Goal: Task Accomplishment & Management: Manage account settings

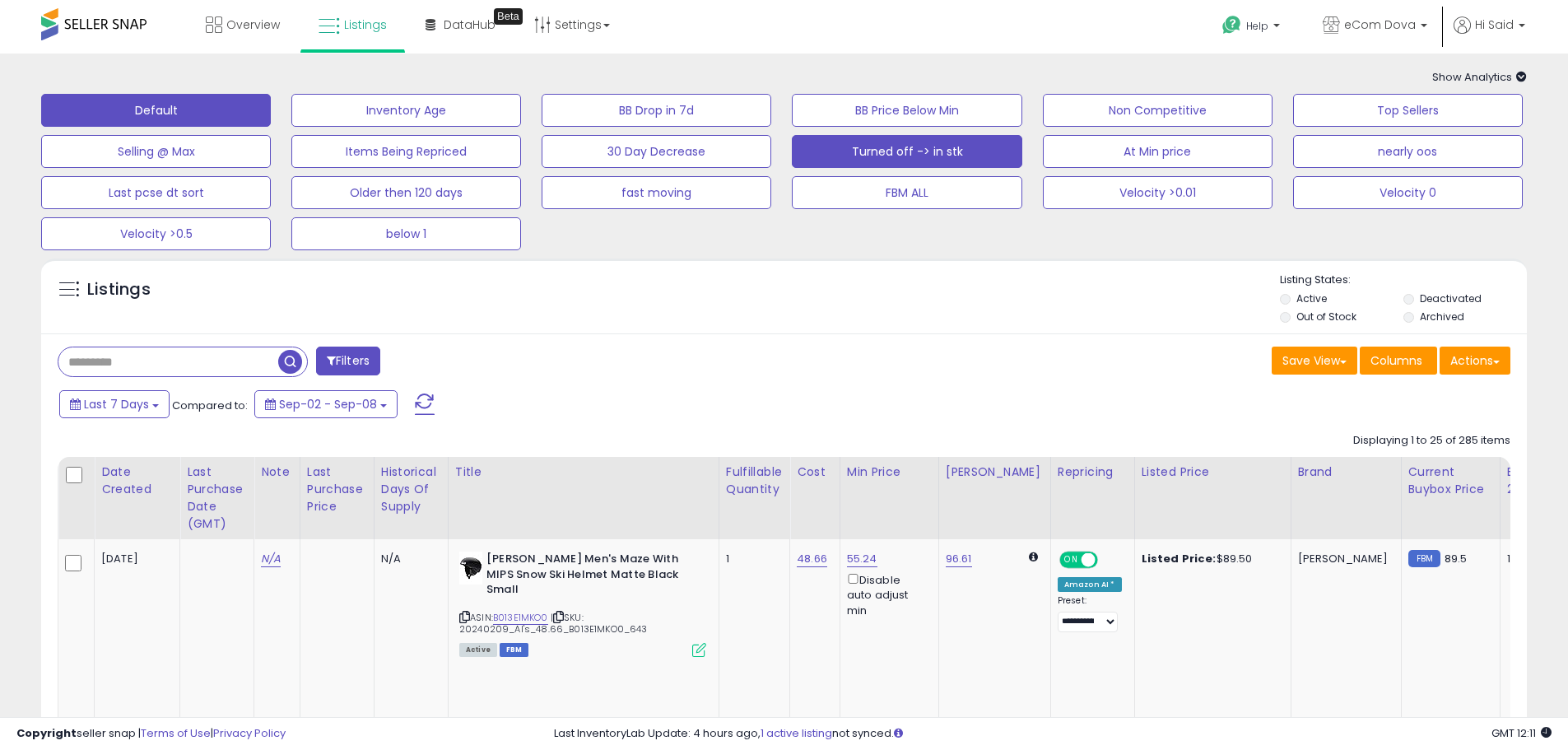
click at [844, 139] on button "Turned off -> in stk" at bounding box center [907, 151] width 230 height 33
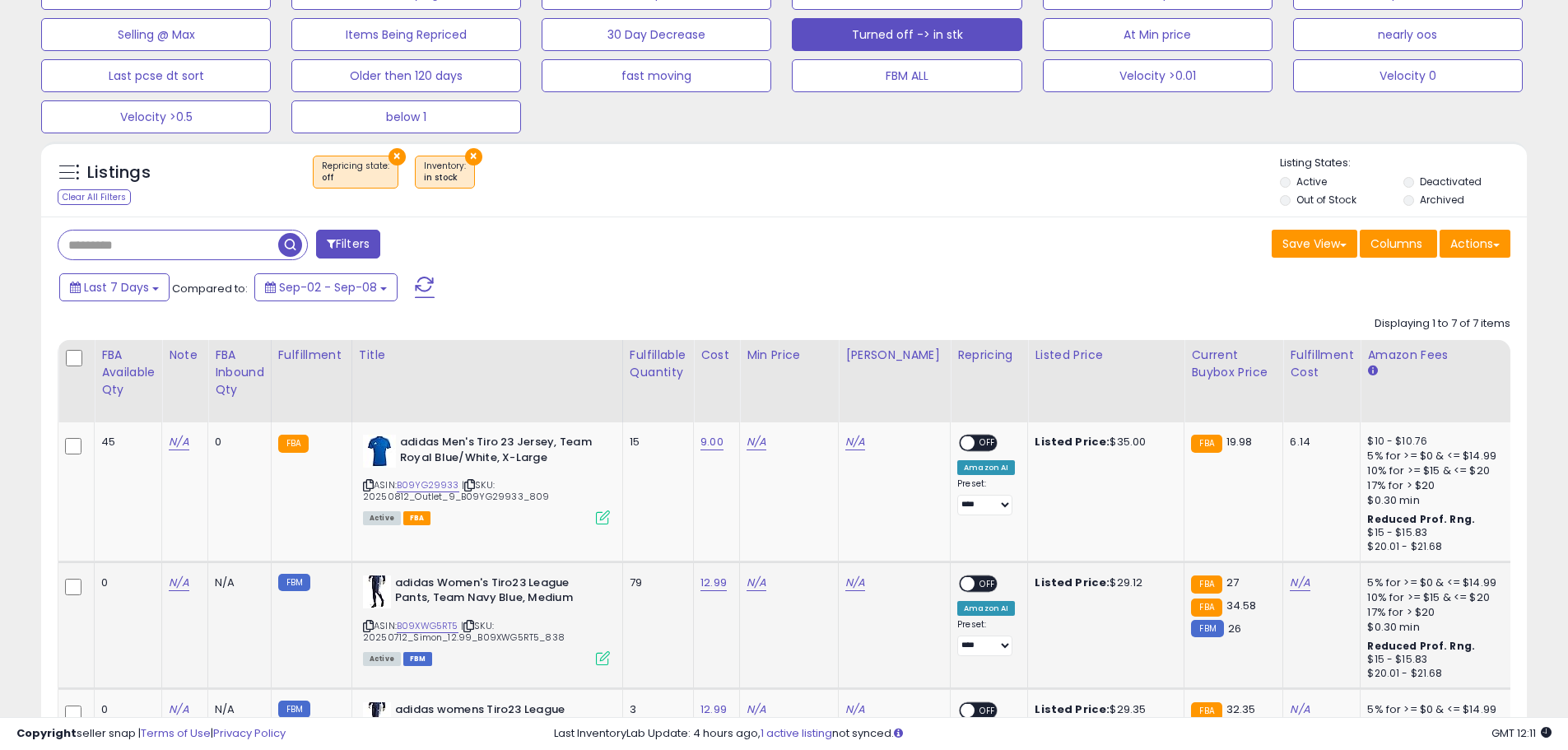
scroll to position [329, 0]
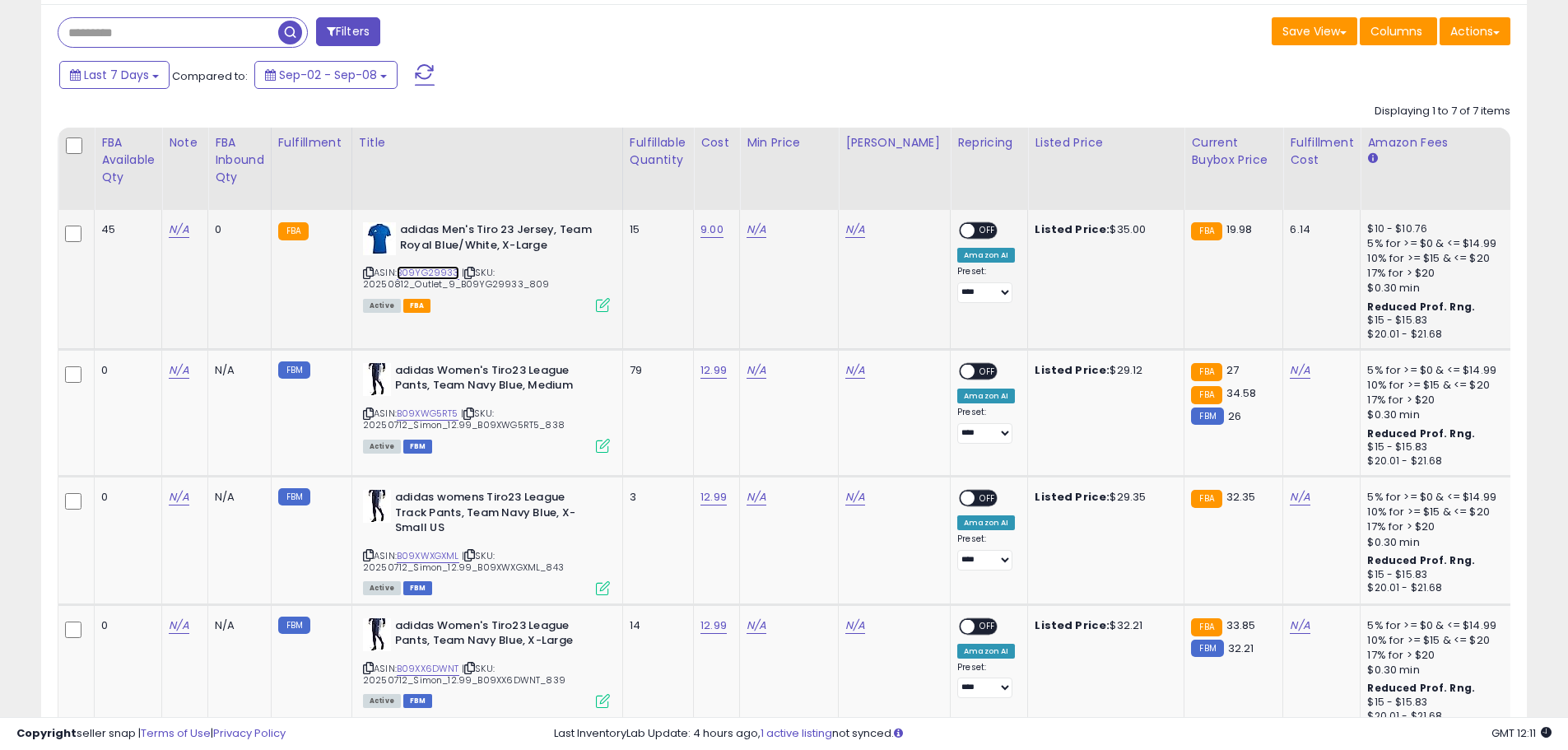
click at [426, 269] on link "B09YG29933" at bounding box center [428, 273] width 63 height 14
click at [754, 228] on link "N/A" at bounding box center [756, 230] width 20 height 17
type input "*****"
click at [810, 170] on icon "submit" at bounding box center [805, 170] width 10 height 10
click at [975, 232] on span "OFF" at bounding box center [987, 231] width 26 height 14
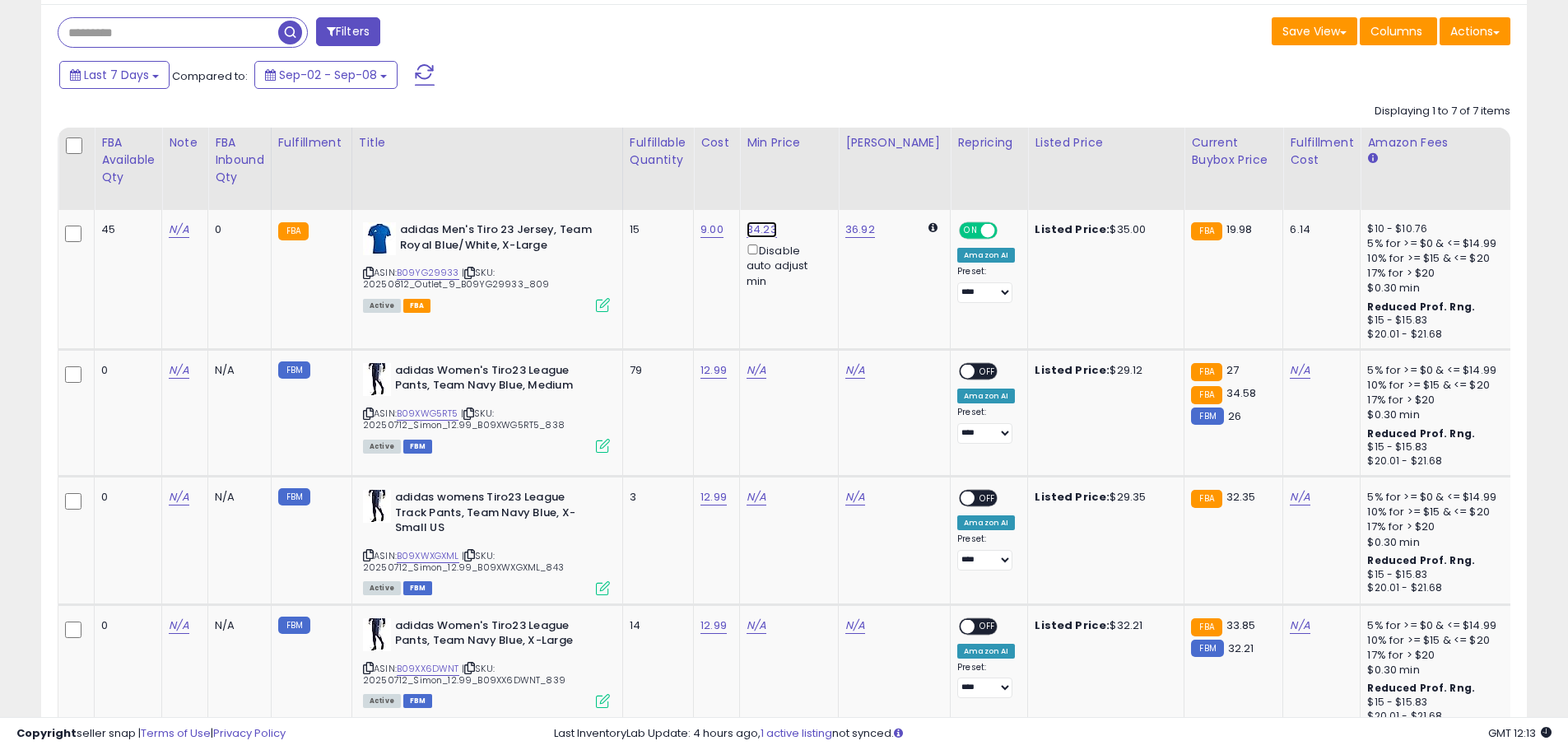
click at [773, 223] on link "34.23" at bounding box center [761, 230] width 30 height 17
drag, startPoint x: 693, startPoint y: 175, endPoint x: 604, endPoint y: 186, distance: 89.7
click at [608, 182] on table "FBA Available Qty Note FBA inbound Qty Fulfillment" at bounding box center [1357, 621] width 2600 height 986
type input "*****"
click at [814, 170] on icon "submit" at bounding box center [809, 170] width 10 height 10
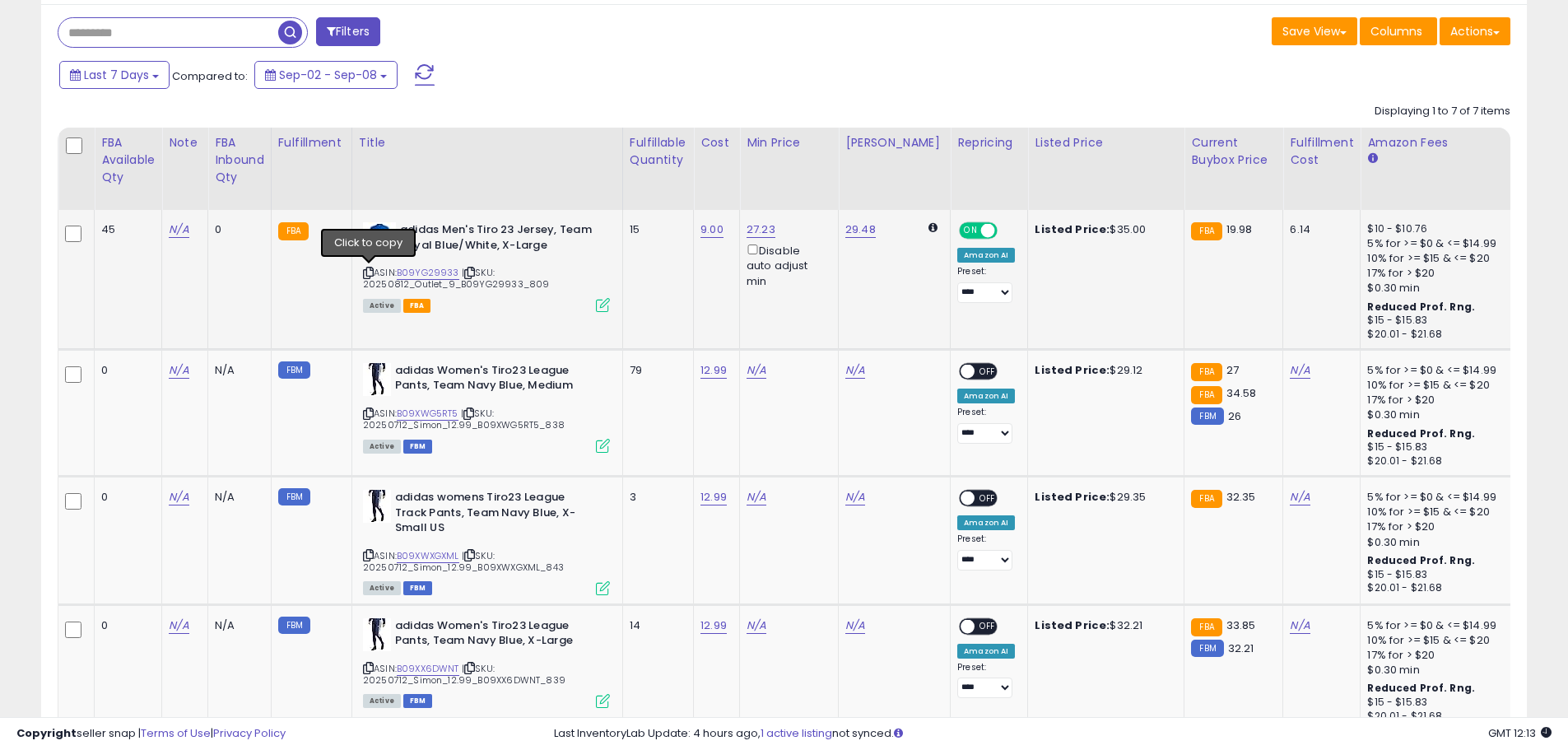
click at [368, 270] on icon at bounding box center [368, 273] width 11 height 9
click at [448, 414] on link "B09XWG5RT5" at bounding box center [428, 413] width 62 height 14
click at [366, 409] on icon at bounding box center [368, 413] width 11 height 9
click at [765, 371] on link "N/A" at bounding box center [756, 370] width 20 height 17
type input "*****"
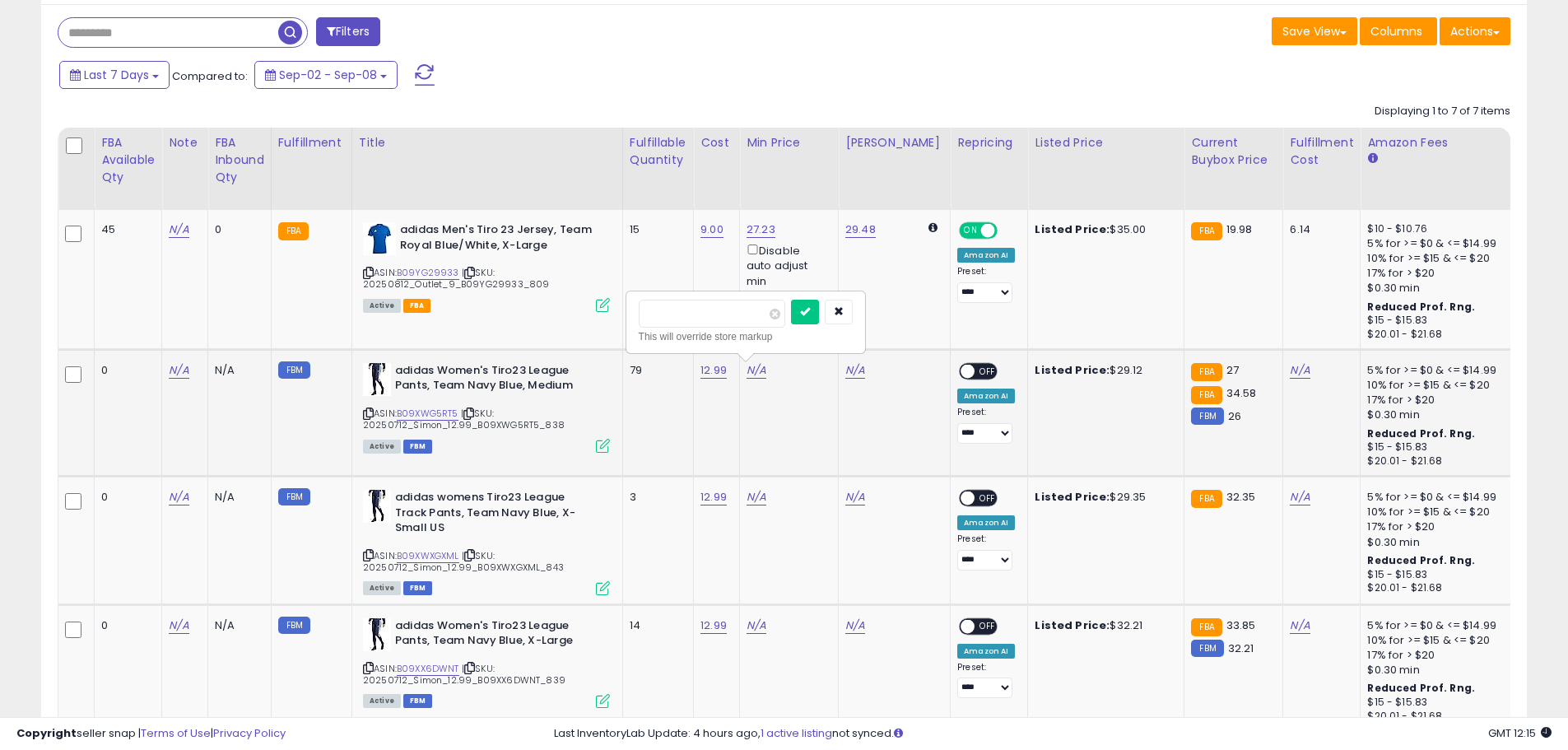
click at [846, 302] on div at bounding box center [822, 314] width 62 height 29
click at [819, 307] on button "submit" at bounding box center [804, 312] width 28 height 24
click at [975, 367] on span "OFF" at bounding box center [987, 371] width 26 height 14
click at [754, 499] on link "N/A" at bounding box center [756, 497] width 20 height 17
type input "*****"
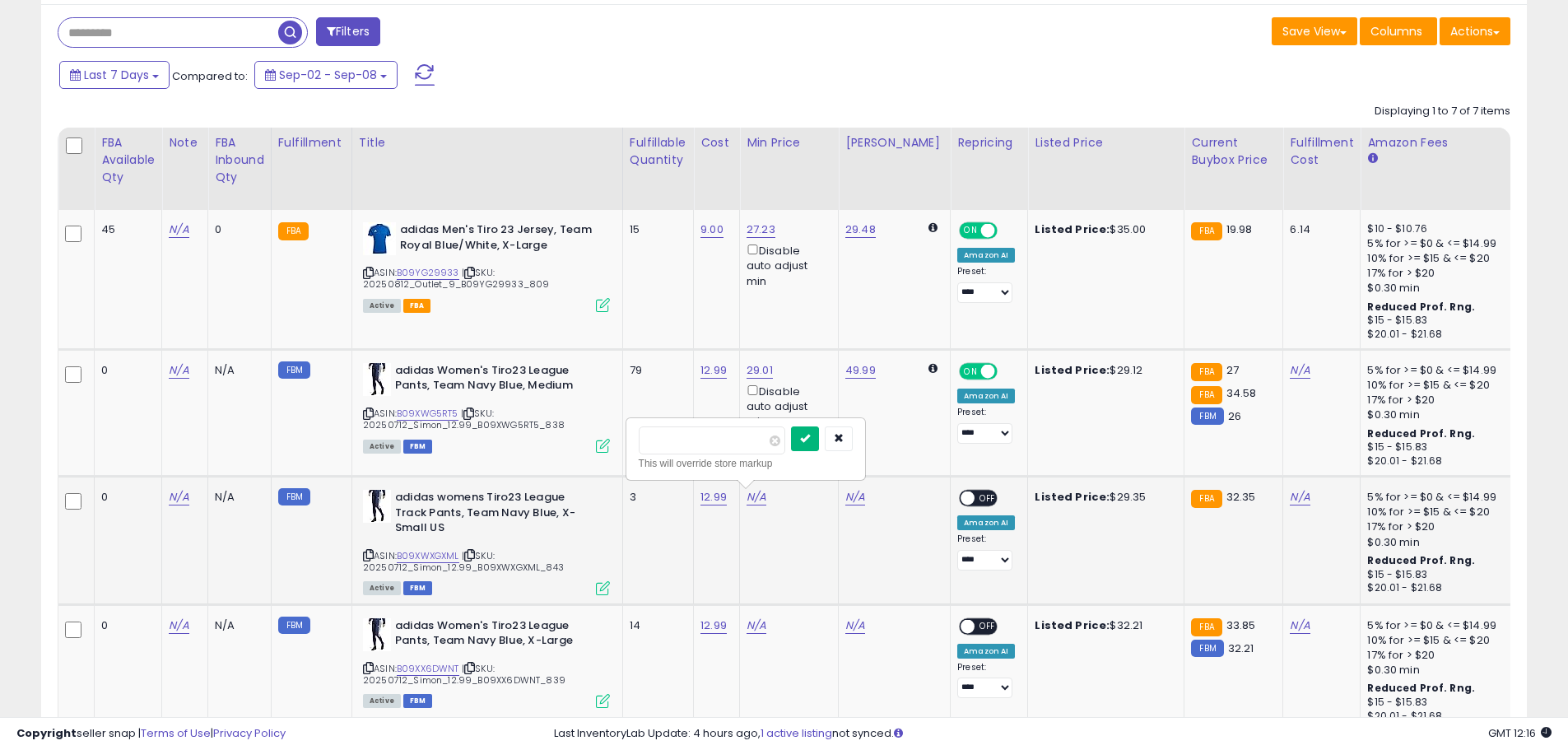
click at [810, 442] on icon "submit" at bounding box center [805, 438] width 10 height 10
click at [960, 497] on span at bounding box center [967, 498] width 14 height 14
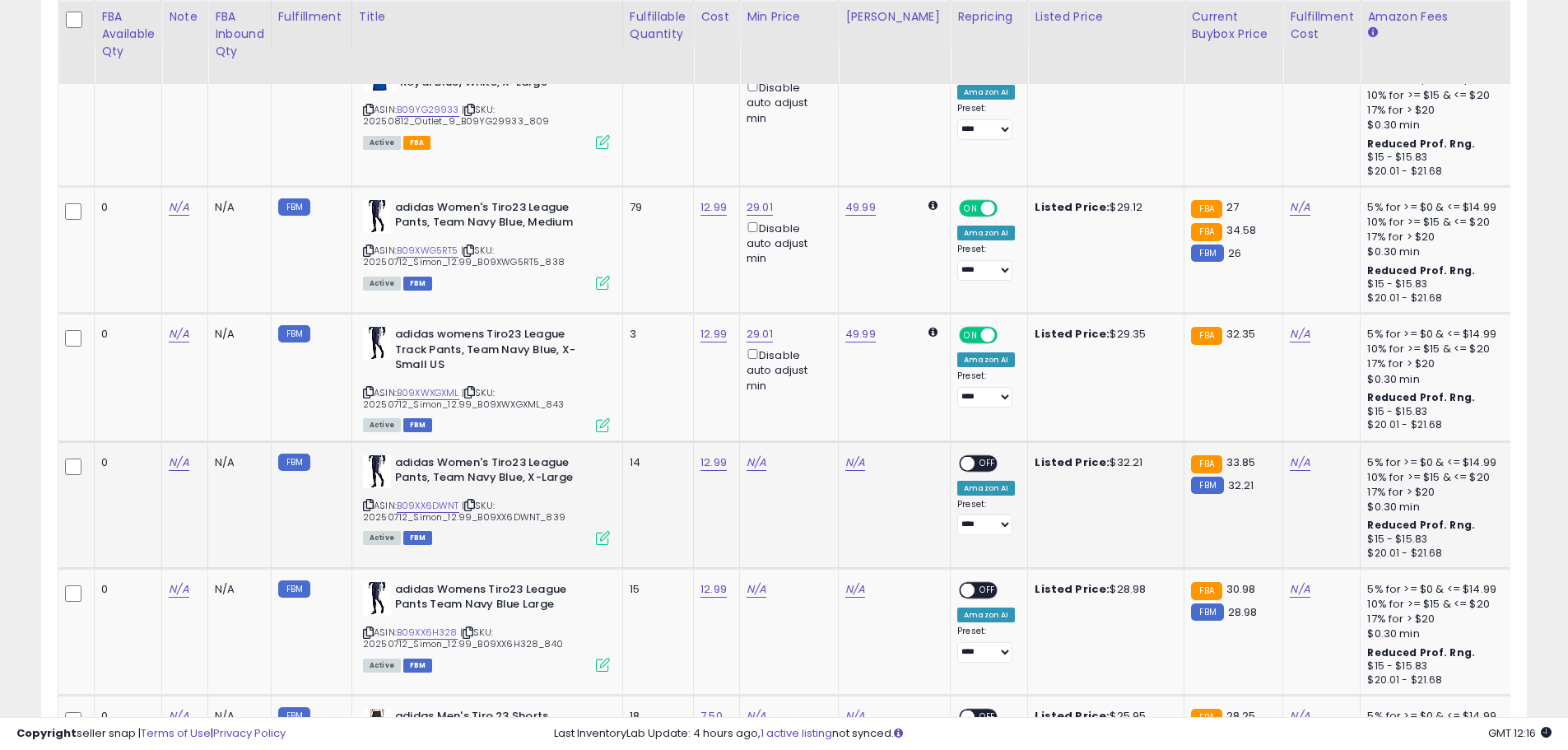
scroll to position [494, 0]
click at [763, 464] on link "N/A" at bounding box center [756, 461] width 20 height 17
type input "*****"
click at [819, 400] on button "submit" at bounding box center [804, 402] width 28 height 24
click at [975, 464] on span "OFF" at bounding box center [987, 461] width 26 height 14
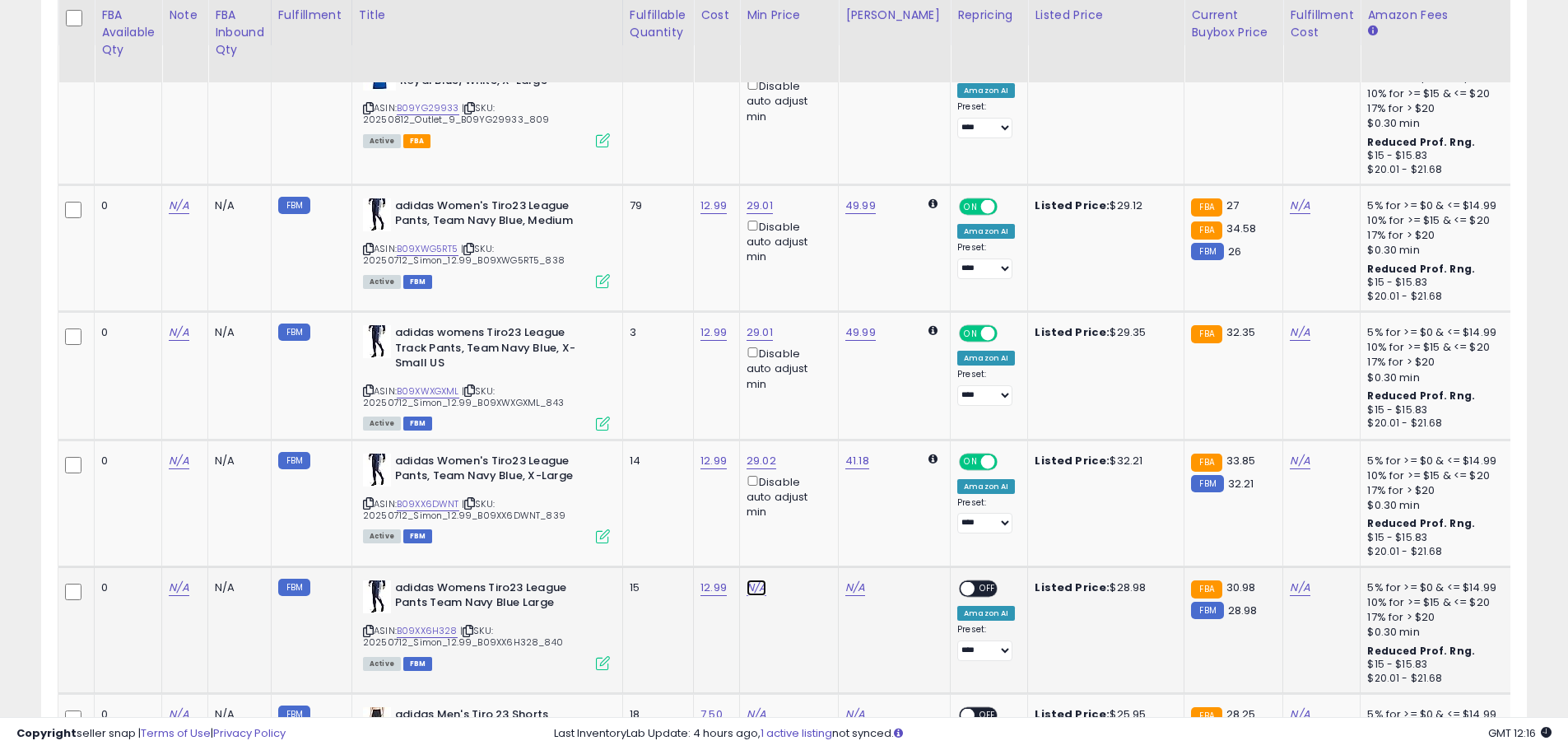
click at [747, 590] on link "N/A" at bounding box center [756, 588] width 20 height 17
type input "*"
type input "*****"
click at [810, 531] on icon "submit" at bounding box center [805, 529] width 10 height 10
click at [975, 590] on span "OFF" at bounding box center [987, 588] width 26 height 14
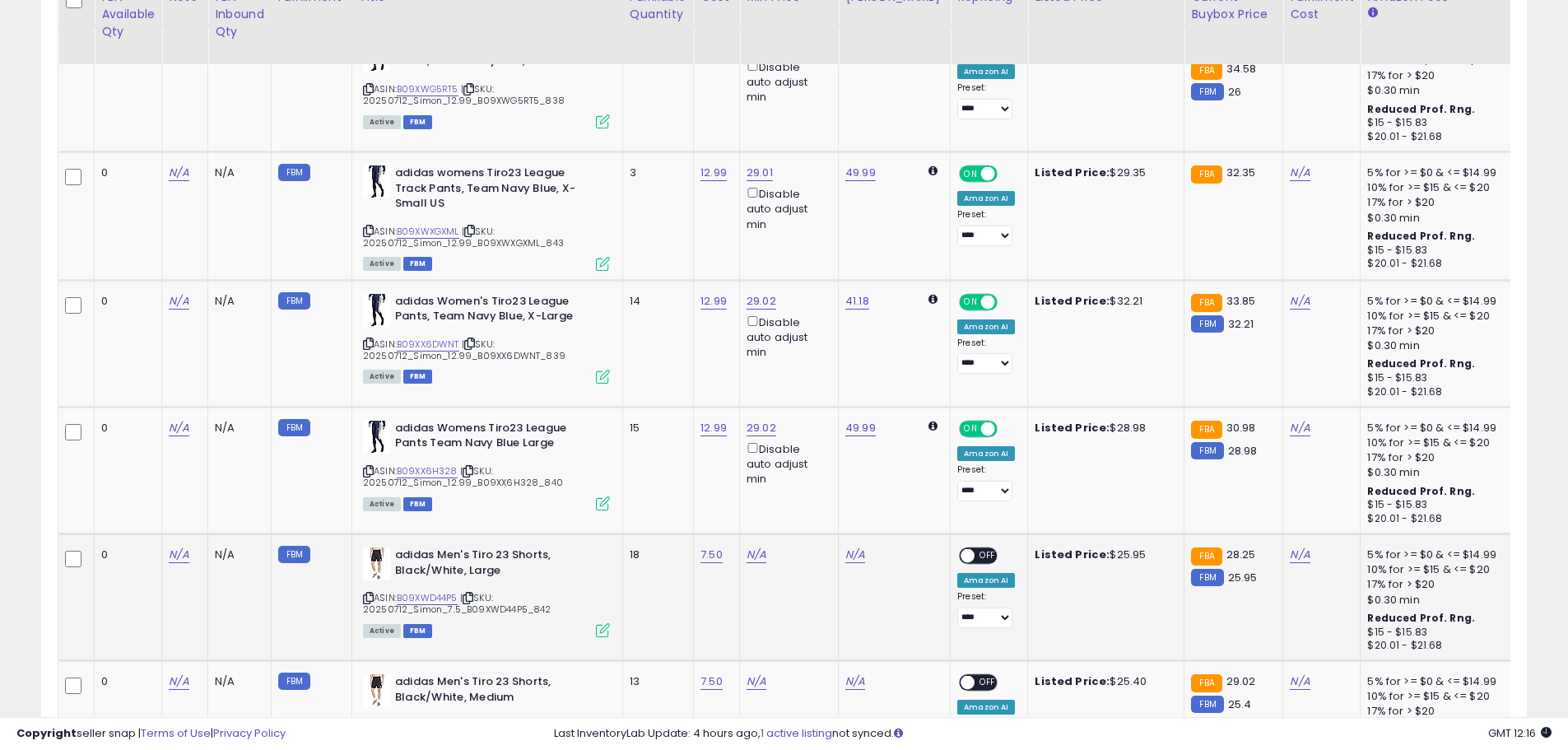
scroll to position [658, 0]
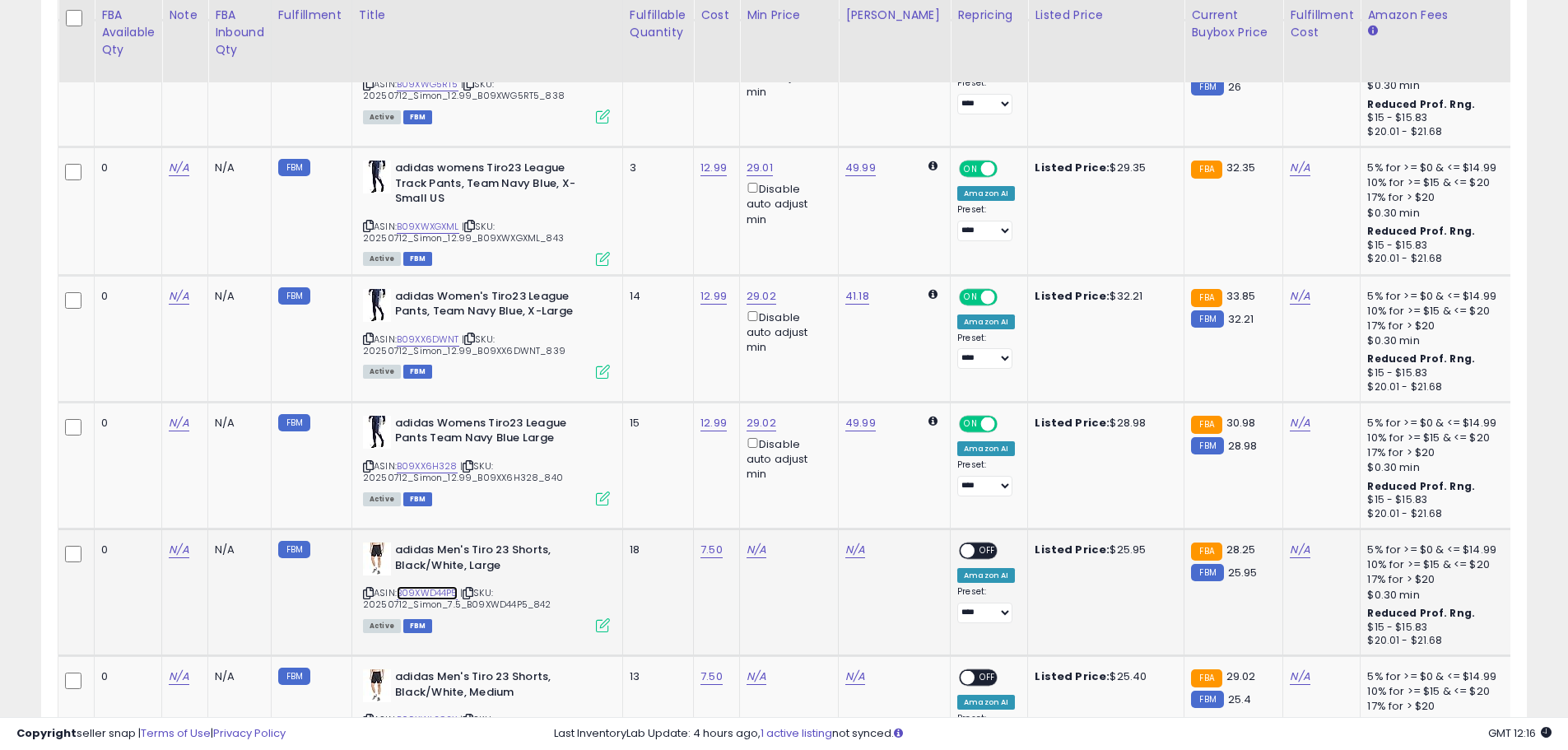
click at [450, 595] on link "B09XWD44P5" at bounding box center [427, 593] width 61 height 14
click at [760, 548] on link "N/A" at bounding box center [756, 550] width 20 height 17
type input "*****"
click at [819, 492] on button "submit" at bounding box center [804, 491] width 28 height 24
click at [961, 544] on div "ON OFF" at bounding box center [960, 551] width 39 height 14
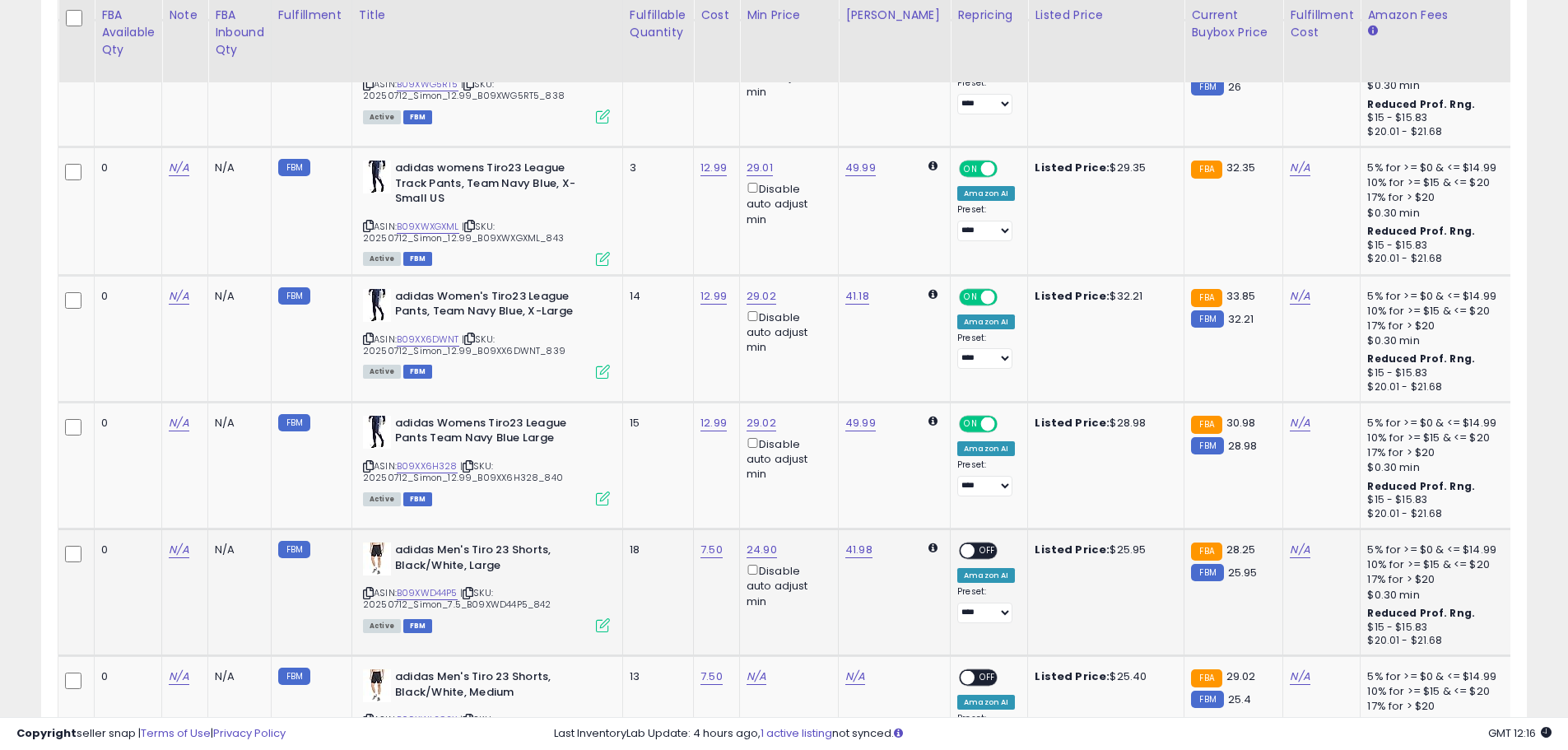
click at [975, 547] on span "OFF" at bounding box center [987, 551] width 26 height 14
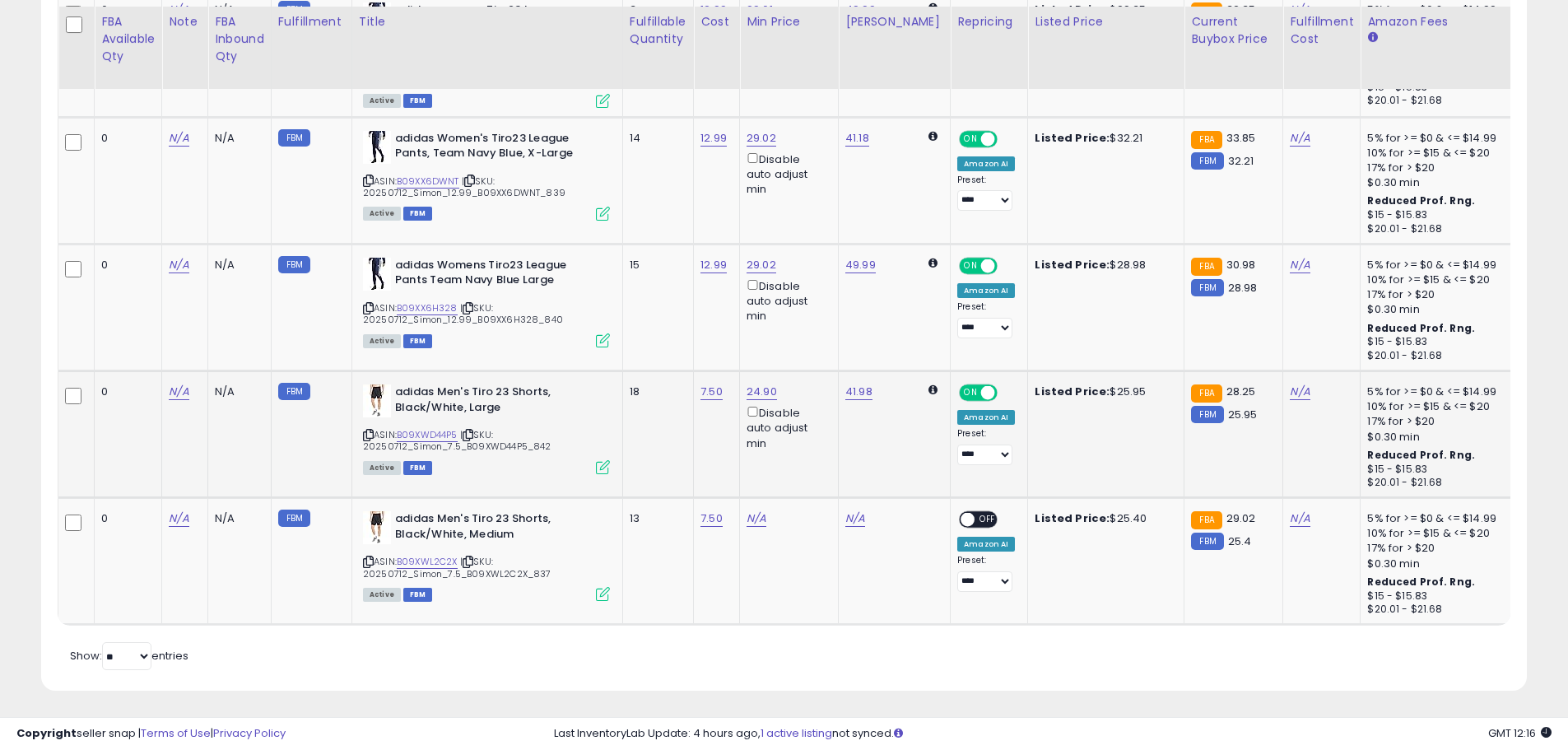
scroll to position [823, 0]
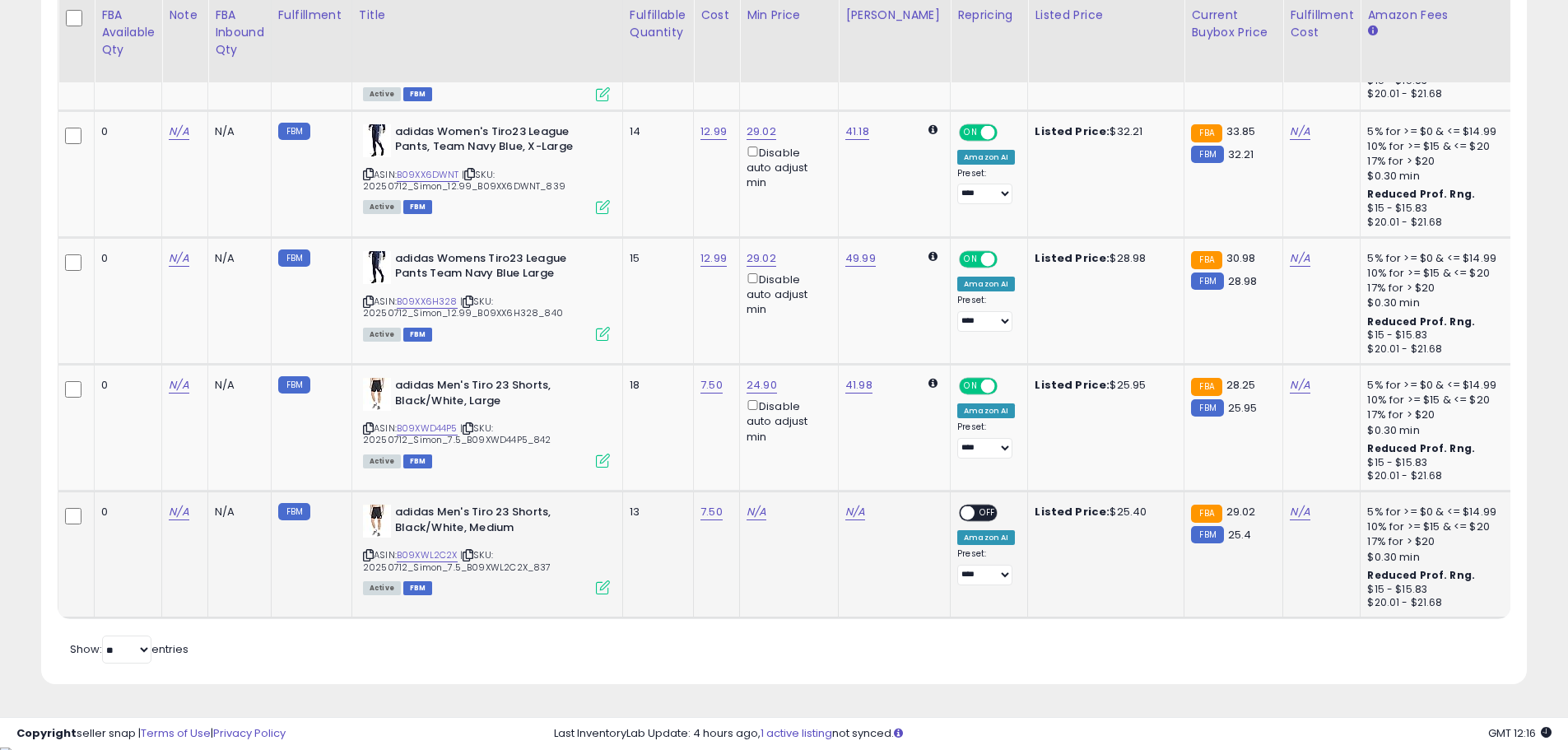
click at [746, 512] on td "N/A" at bounding box center [789, 554] width 99 height 127
click at [753, 515] on link "N/A" at bounding box center [756, 512] width 20 height 17
type input "*****"
click at [819, 454] on button "submit" at bounding box center [804, 454] width 28 height 24
click at [960, 511] on span at bounding box center [967, 513] width 14 height 14
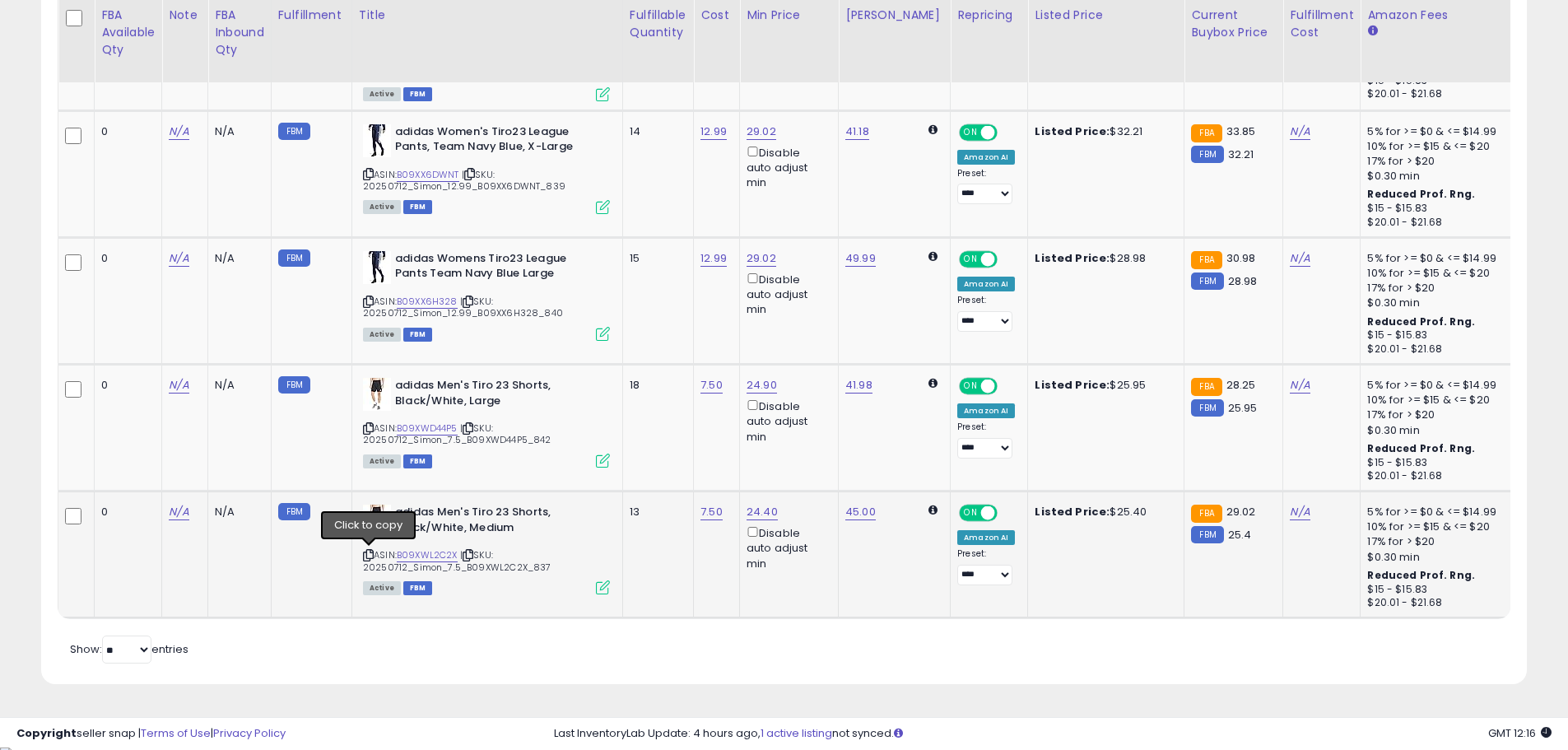
click at [372, 556] on icon at bounding box center [368, 555] width 11 height 9
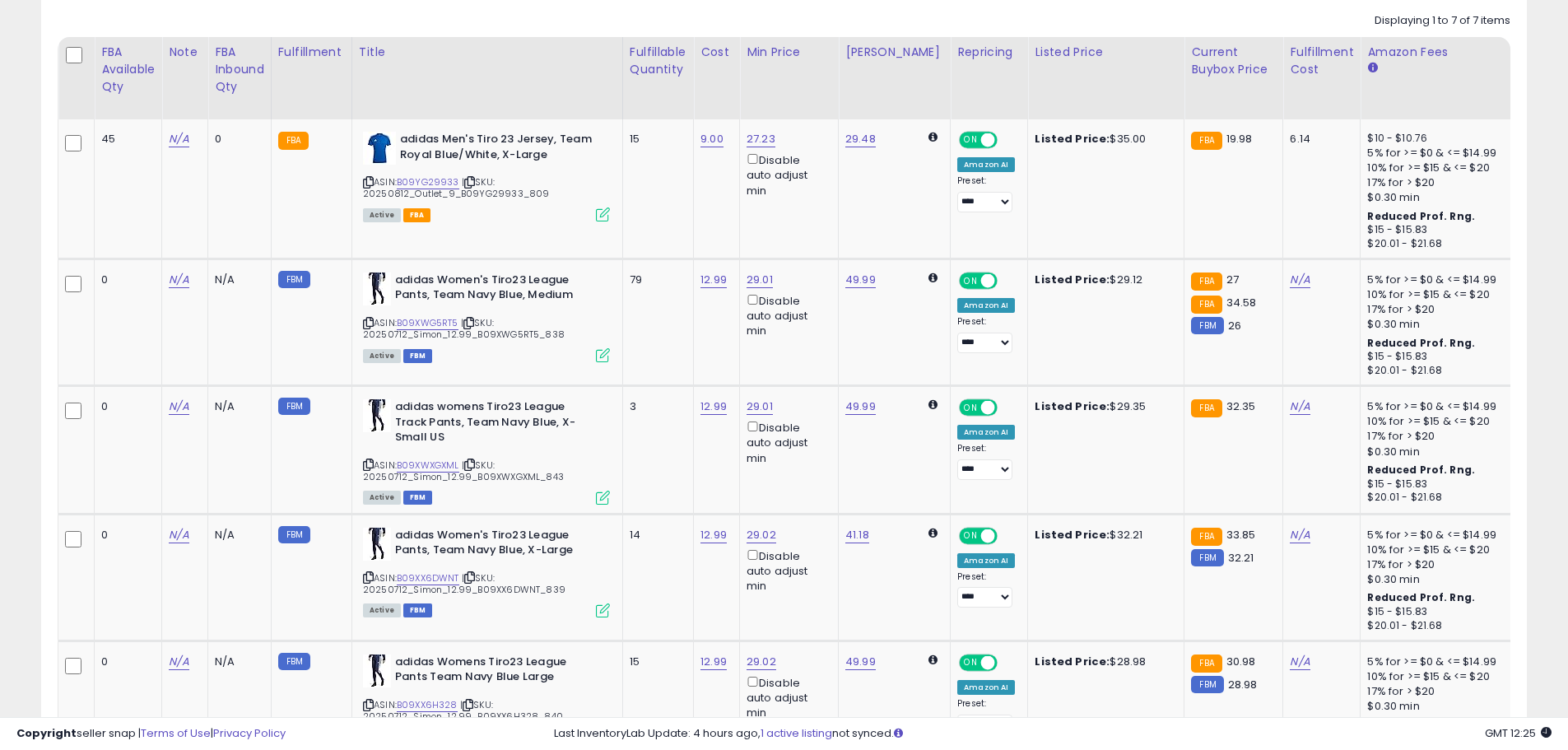
scroll to position [0, 0]
